Goal: Information Seeking & Learning: Learn about a topic

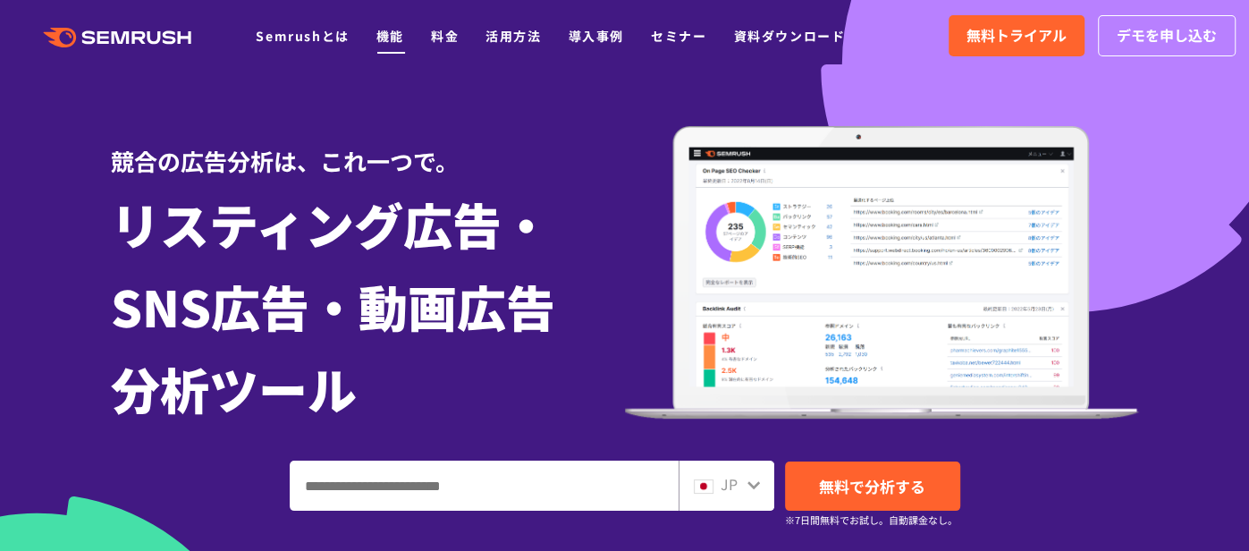
click at [396, 40] on link "機能" at bounding box center [390, 36] width 28 height 18
click at [439, 43] on link "料金" at bounding box center [445, 36] width 28 height 18
drag, startPoint x: 598, startPoint y: 41, endPoint x: 618, endPoint y: 42, distance: 19.7
click at [598, 41] on link "導入事例" at bounding box center [596, 36] width 55 height 18
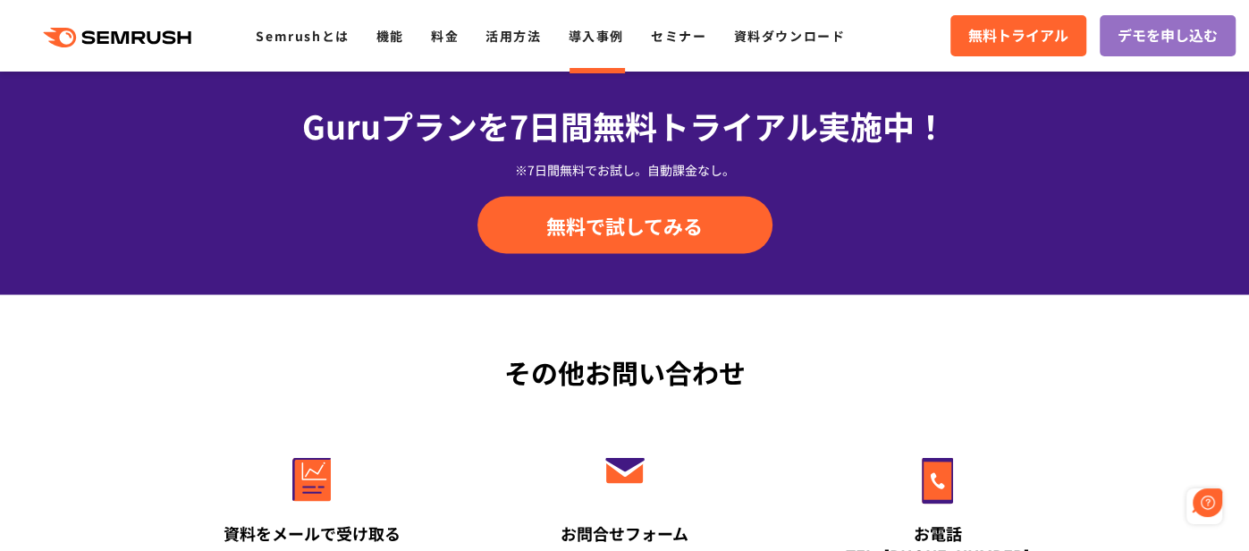
scroll to position [2112, 0]
